Goal: Navigation & Orientation: Find specific page/section

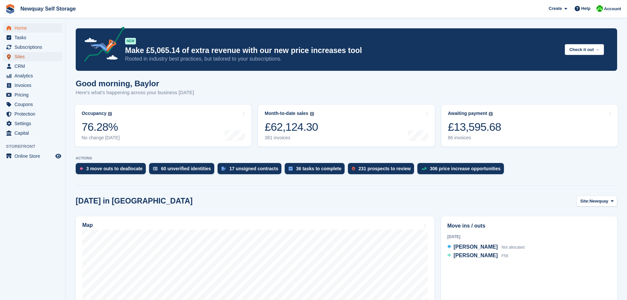
click at [24, 59] on span "Sites" at bounding box center [33, 56] width 39 height 9
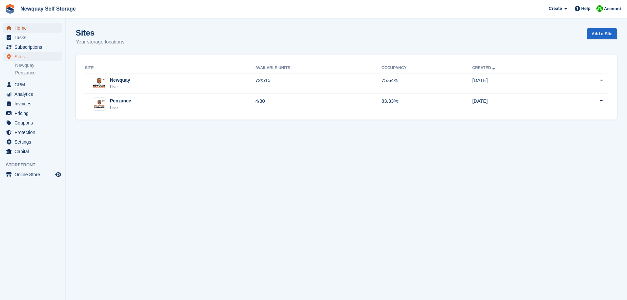
click at [21, 28] on span "Home" at bounding box center [33, 27] width 39 height 9
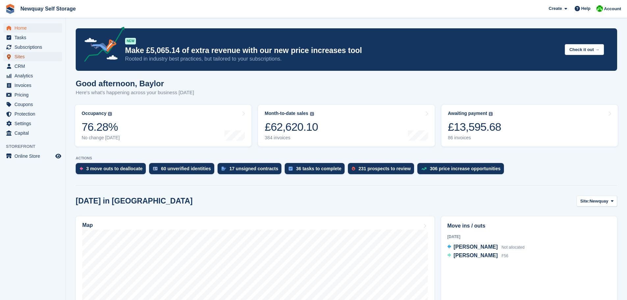
click at [22, 57] on span "Sites" at bounding box center [33, 56] width 39 height 9
